Goal: Find specific page/section: Find specific page/section

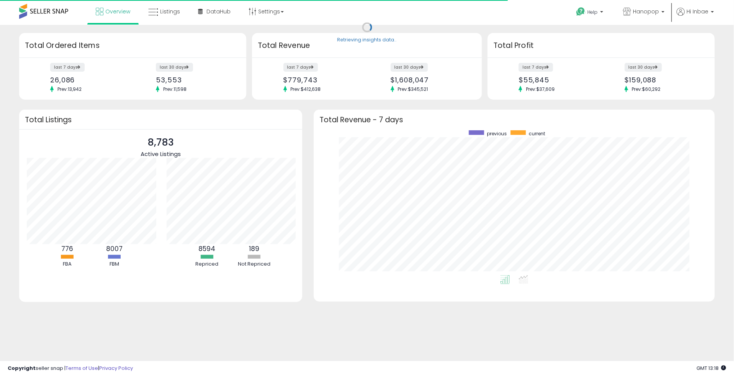
scroll to position [382756, 382515]
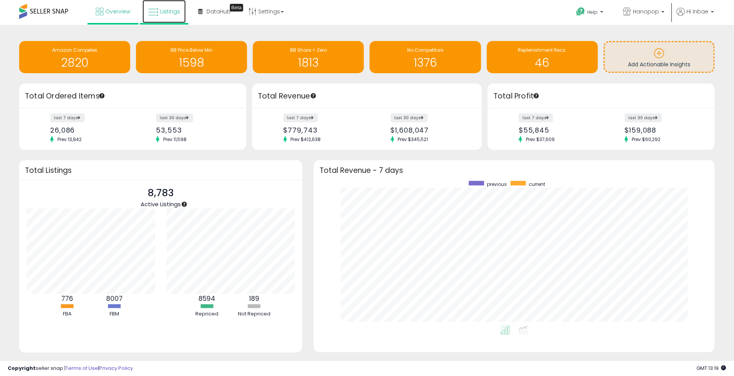
click at [162, 14] on span "Listings" at bounding box center [170, 12] width 20 height 8
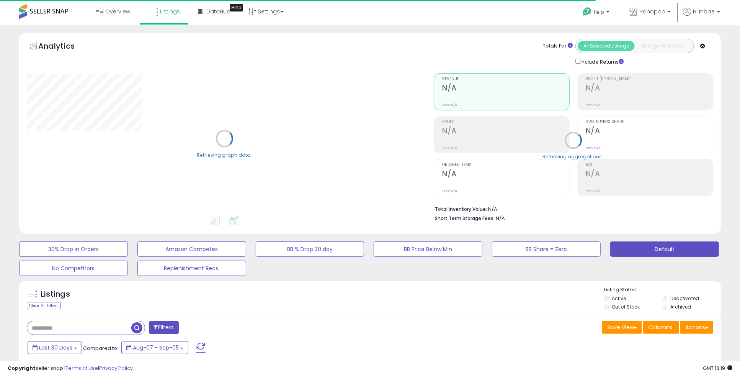
type input "****"
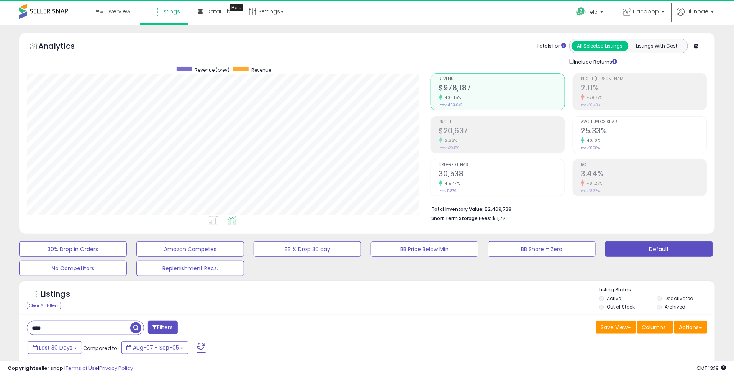
scroll to position [157, 403]
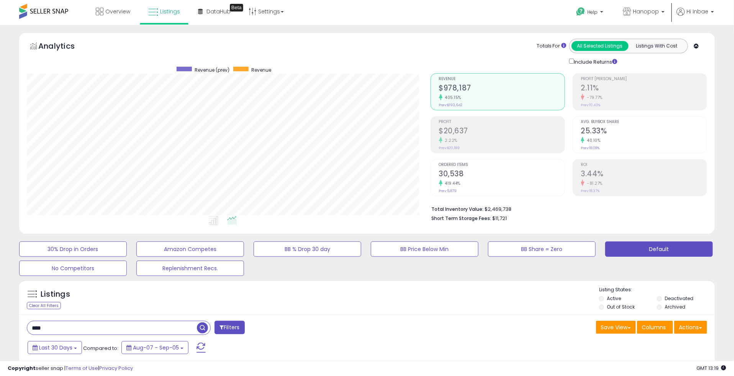
drag, startPoint x: 90, startPoint y: 328, endPoint x: -28, endPoint y: 330, distance: 118.0
click at [0, 330] on html "Unable to login Retrieving listings data.. has not yet accepted the Terms of Us…" at bounding box center [367, 188] width 734 height 376
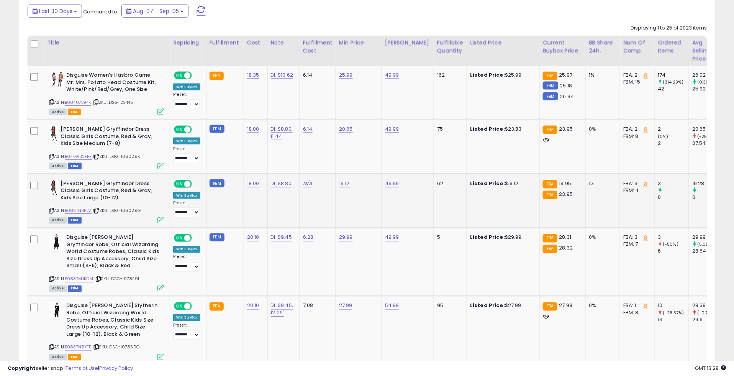
scroll to position [340, 0]
